Goal: Information Seeking & Learning: Learn about a topic

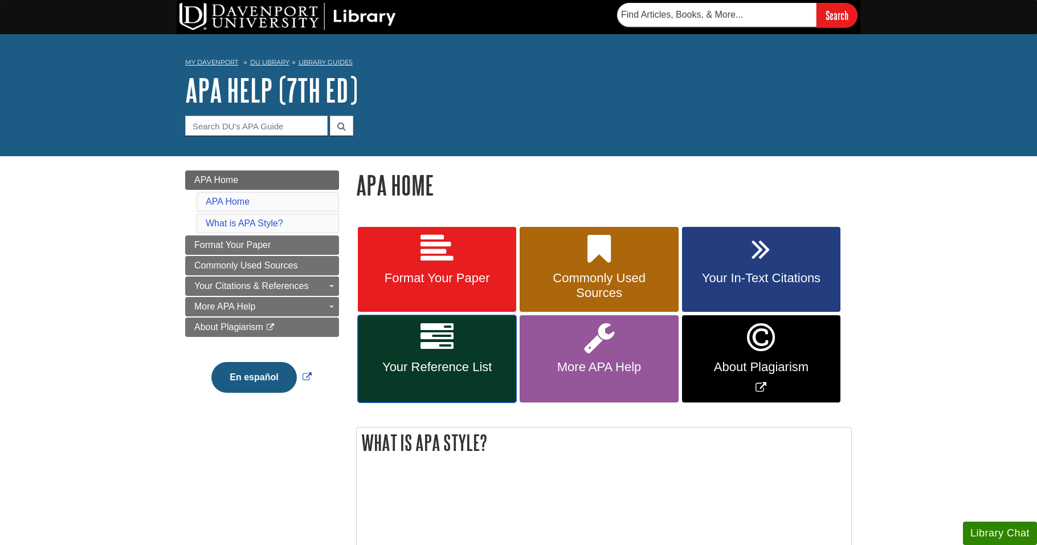
click at [471, 348] on link "Your Reference List" at bounding box center [437, 358] width 158 height 87
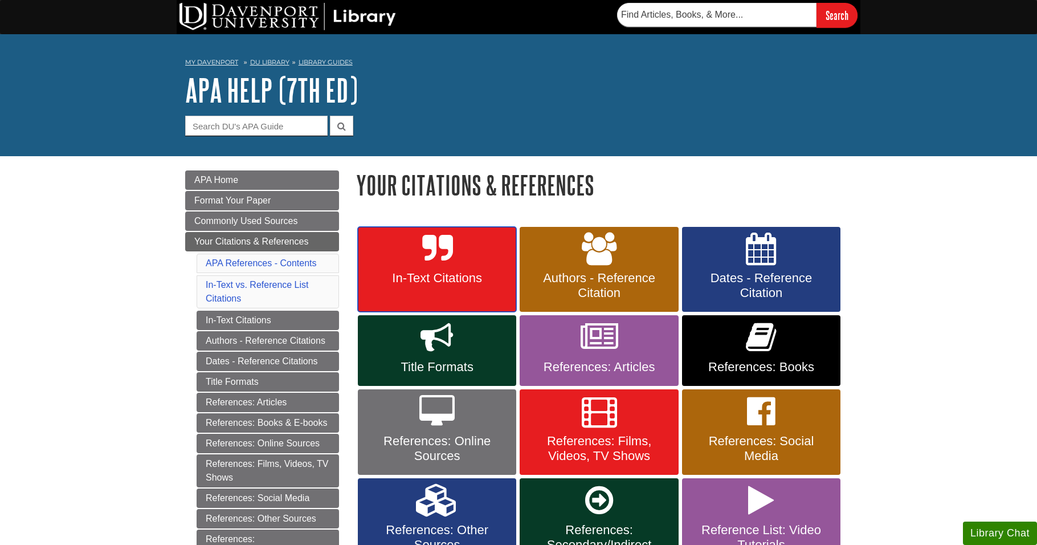
click at [461, 281] on span "In-Text Citations" at bounding box center [436, 278] width 141 height 15
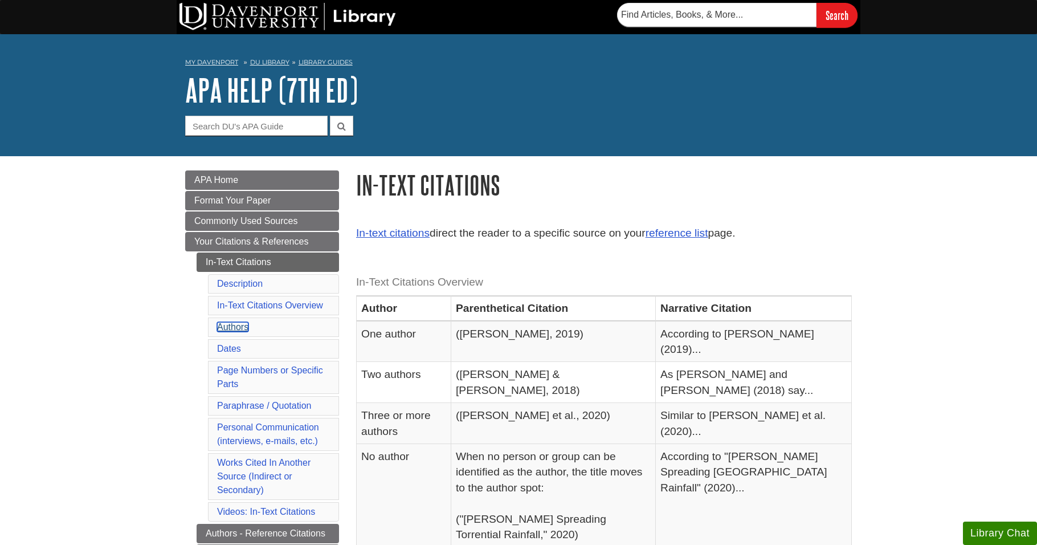
click at [233, 328] on link "Authors" at bounding box center [232, 327] width 31 height 10
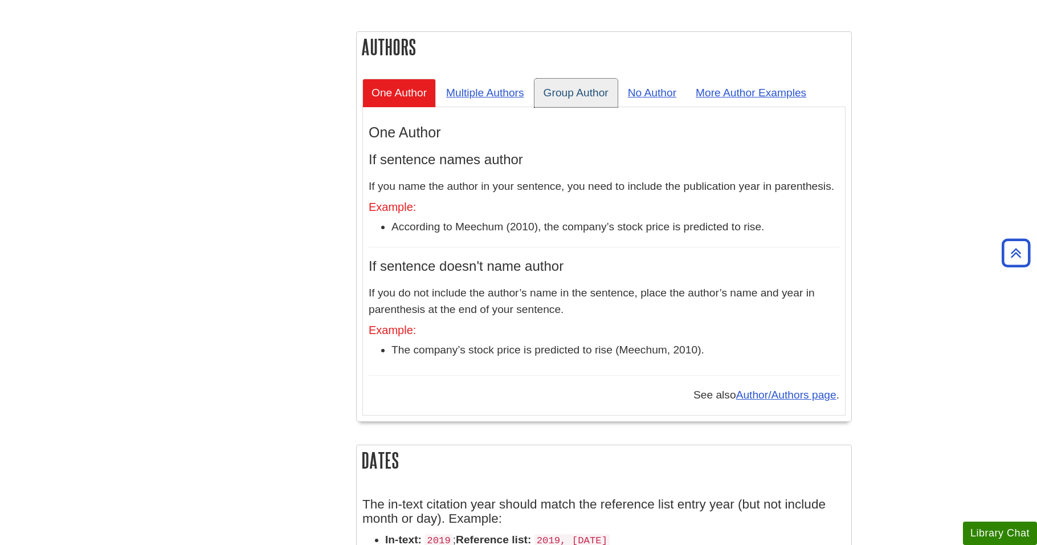
click at [556, 79] on link "Group Author" at bounding box center [575, 93] width 83 height 28
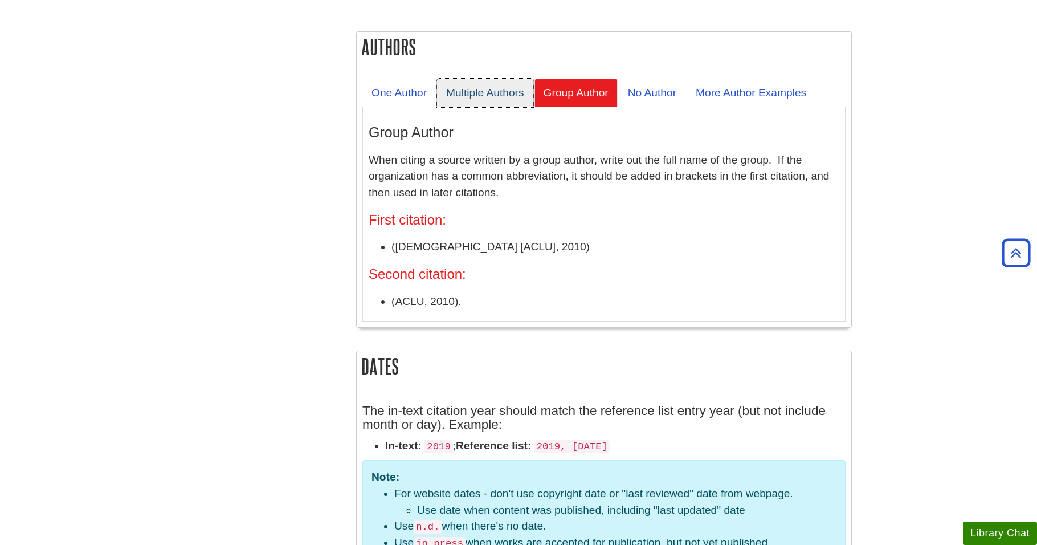
click at [509, 79] on link "Multiple Authors" at bounding box center [485, 93] width 96 height 28
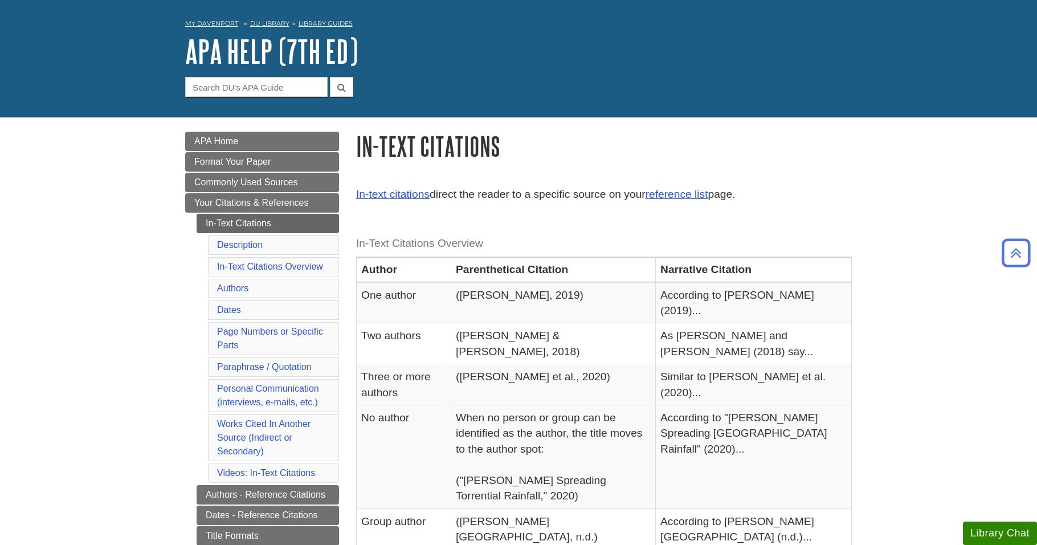
scroll to position [0, 0]
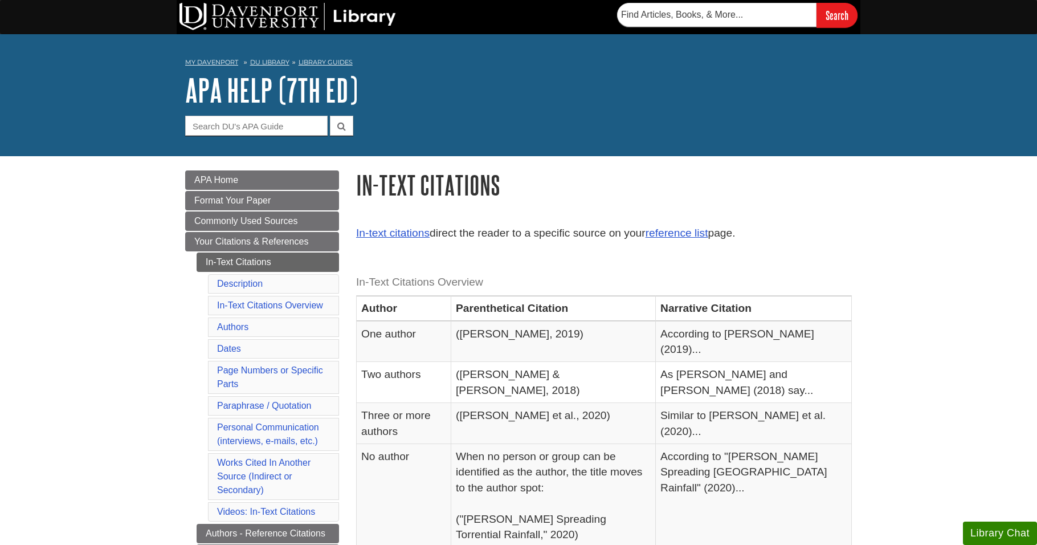
drag, startPoint x: 538, startPoint y: 388, endPoint x: 612, endPoint y: 387, distance: 74.1
click at [612, 403] on td "(Smith et al., 2020)" at bounding box center [553, 423] width 205 height 41
click at [694, 332] on td "According to Smith (2019)..." at bounding box center [754, 341] width 196 height 41
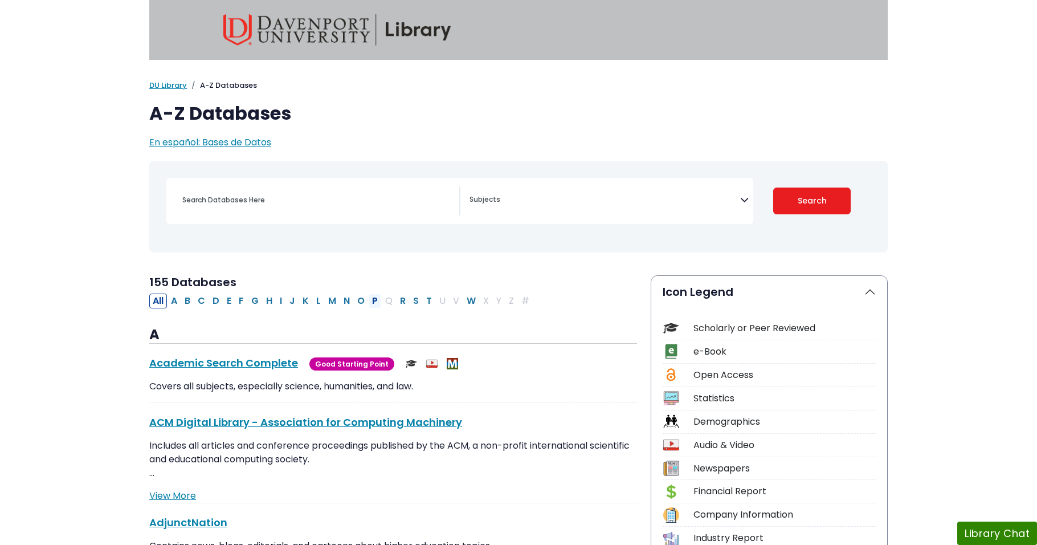
click at [375, 301] on button "P" at bounding box center [375, 300] width 13 height 15
select select "Database Subject Filter"
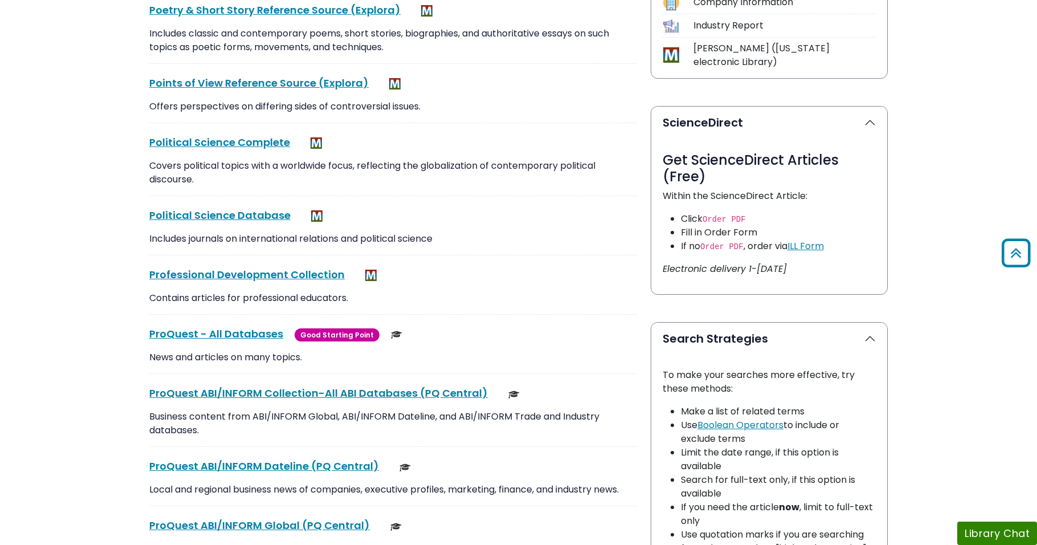
scroll to position [513, 0]
click at [209, 326] on link "ProQuest - All Databases This link opens in a new window" at bounding box center [216, 333] width 134 height 14
